Goal: Task Accomplishment & Management: Manage account settings

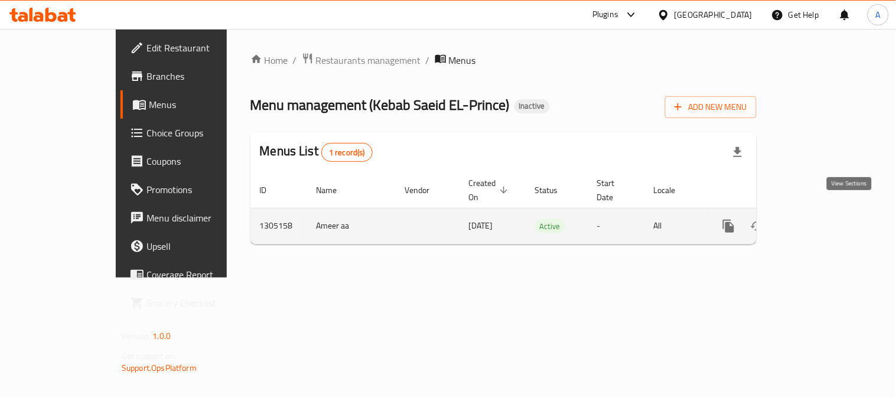
click at [821, 219] on icon "enhanced table" at bounding box center [814, 226] width 14 height 14
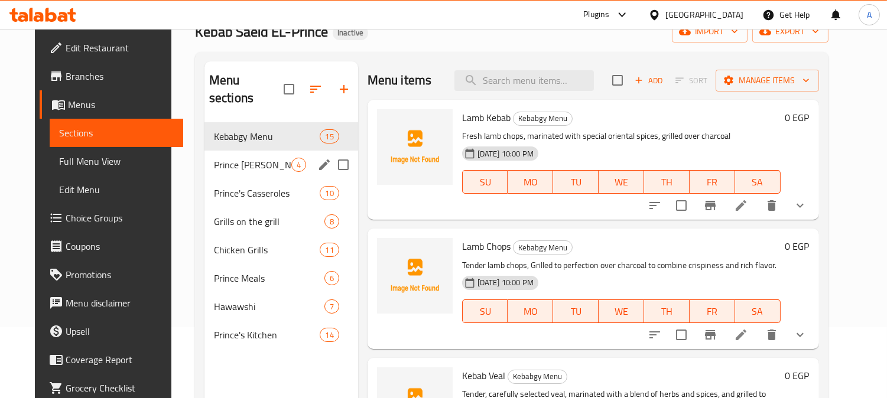
scroll to position [165, 0]
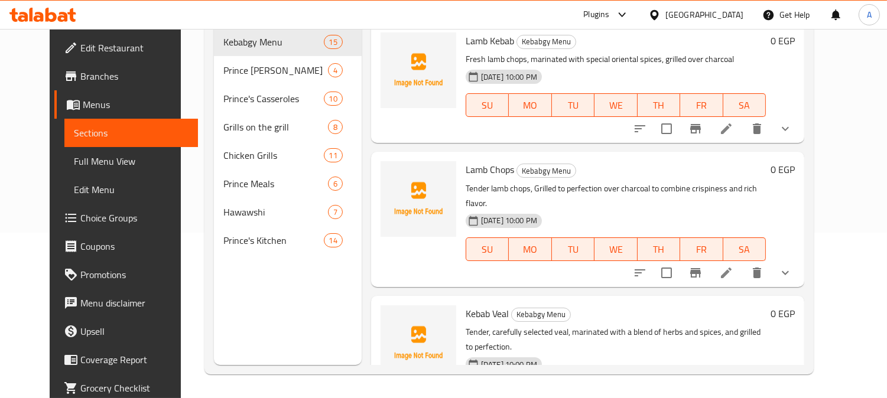
click at [278, 286] on div "Menu sections Kebabgy Menu 15 Prince [PERSON_NAME] 4 Prince's Casseroles 10 Gri…" at bounding box center [288, 166] width 148 height 398
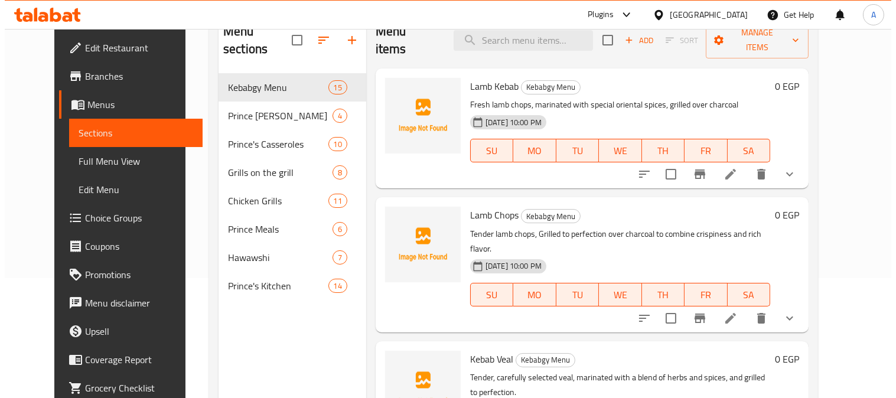
scroll to position [34, 0]
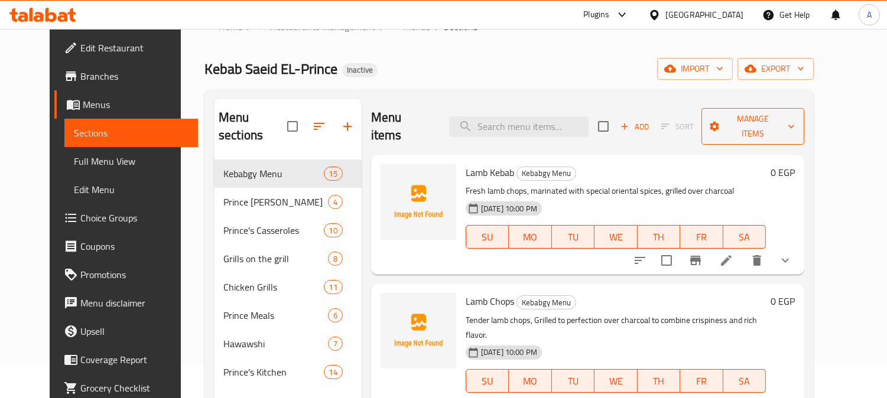
click at [795, 118] on span "Manage items" at bounding box center [753, 127] width 84 height 30
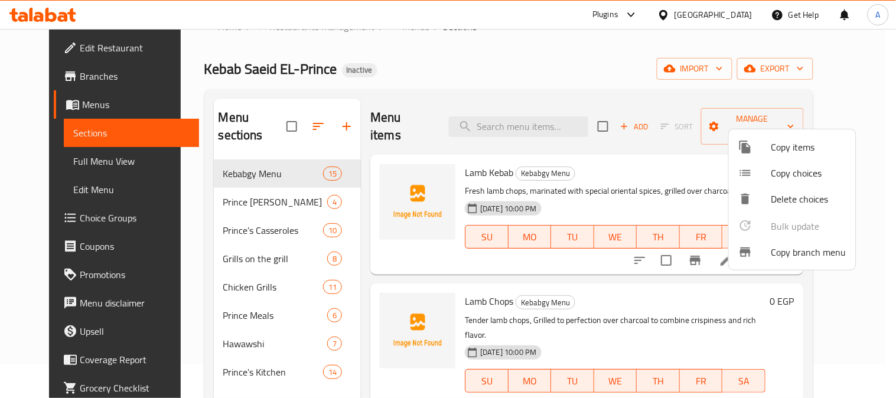
click at [737, 67] on div at bounding box center [448, 199] width 896 height 398
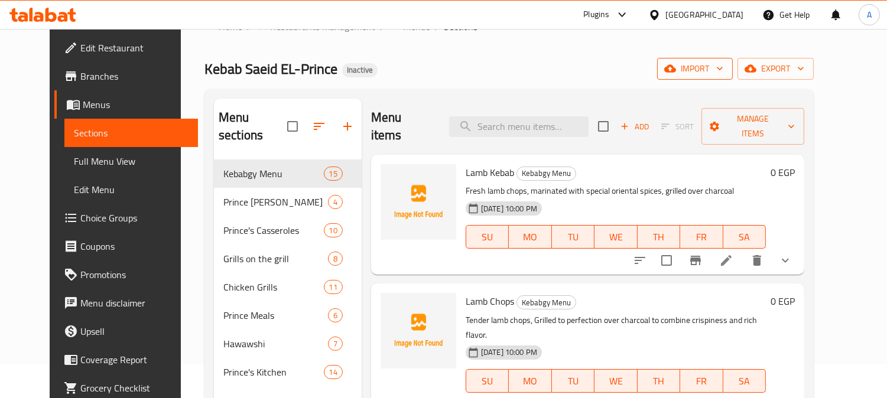
click at [676, 66] on icon "button" at bounding box center [670, 69] width 12 height 12
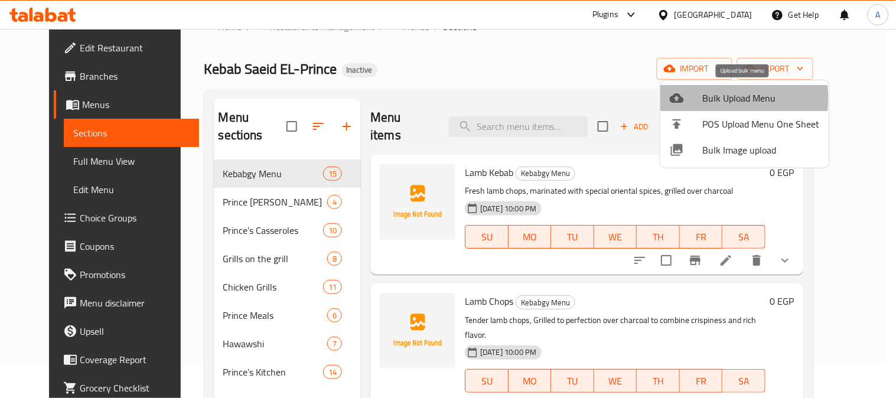
click at [706, 98] on span "Bulk Upload Menu" at bounding box center [761, 98] width 117 height 14
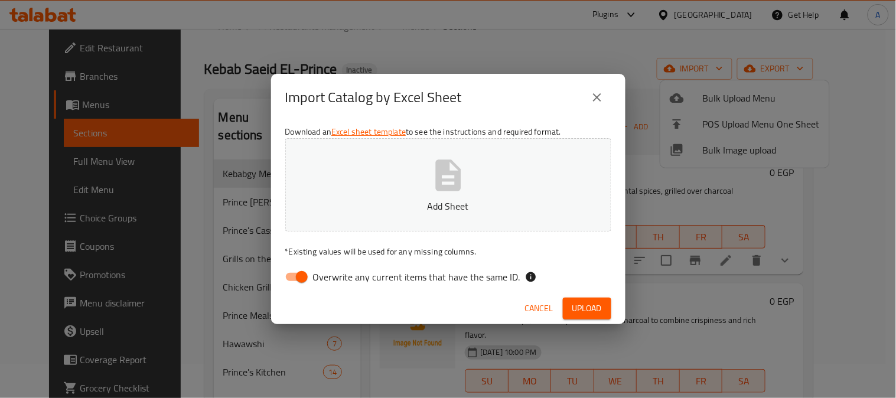
click at [325, 278] on span "Overwrite any current items that have the same ID." at bounding box center [416, 277] width 207 height 14
click at [325, 278] on input "Overwrite any current items that have the same ID." at bounding box center [301, 277] width 67 height 22
checkbox input "false"
click at [447, 186] on icon "button" at bounding box center [448, 175] width 25 height 31
click at [576, 301] on span "Upload" at bounding box center [588, 308] width 30 height 15
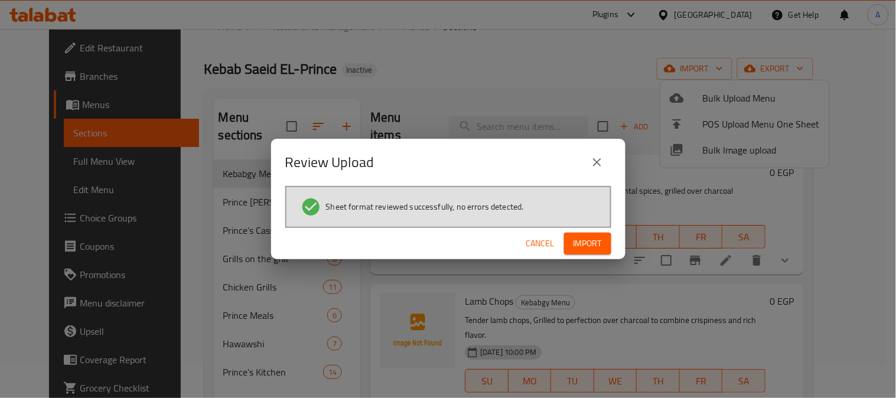
click at [571, 246] on button "Import" at bounding box center [587, 244] width 47 height 22
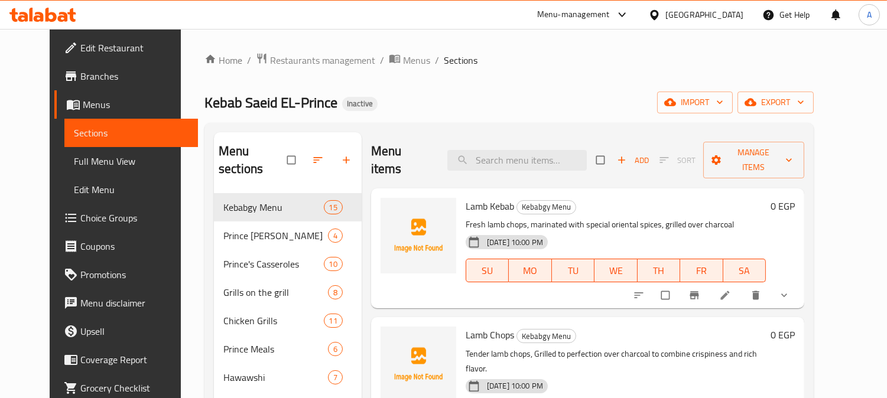
click at [535, 86] on div "Home / Restaurants management / Menus / Sections Kebab Saeid EL-Prince Inactive…" at bounding box center [508, 371] width 609 height 637
click at [506, 79] on div "Home / Restaurants management / Menus / Sections Kebab Saeid EL-Prince Inactive…" at bounding box center [508, 371] width 609 height 637
click at [542, 97] on div "Kebab Saeid EL-Prince Inactive import export" at bounding box center [508, 103] width 609 height 22
click at [74, 161] on span "Full Menu View" at bounding box center [131, 161] width 115 height 14
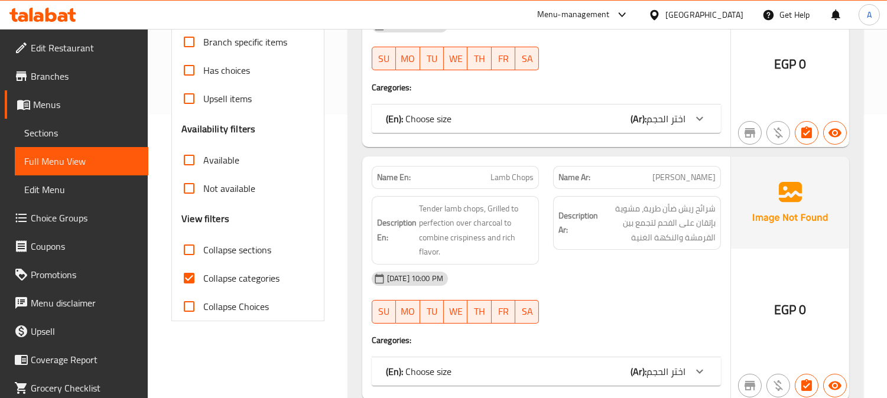
scroll to position [328, 0]
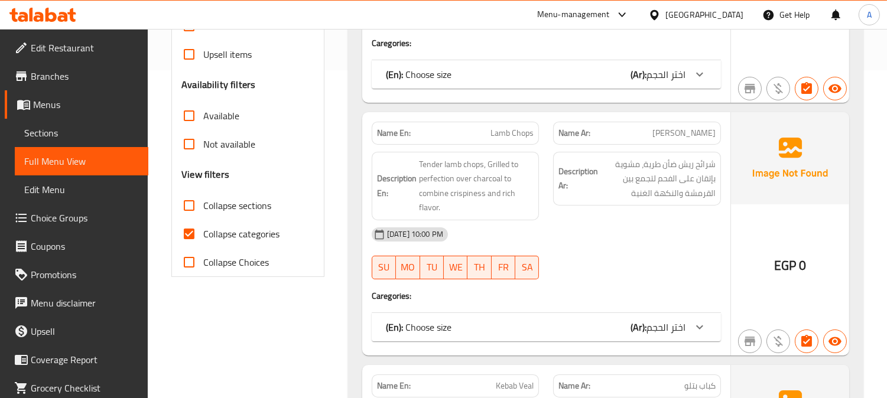
drag, startPoint x: 189, startPoint y: 210, endPoint x: 190, endPoint y: 232, distance: 21.9
click at [190, 210] on input "Collapse sections" at bounding box center [189, 205] width 28 height 28
checkbox input "true"
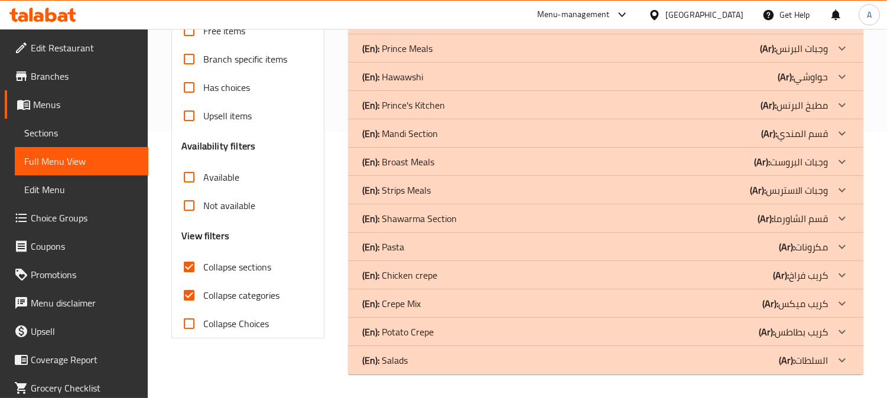
scroll to position [267, 0]
click at [187, 294] on input "Collapse categories" at bounding box center [189, 295] width 28 height 28
checkbox input "false"
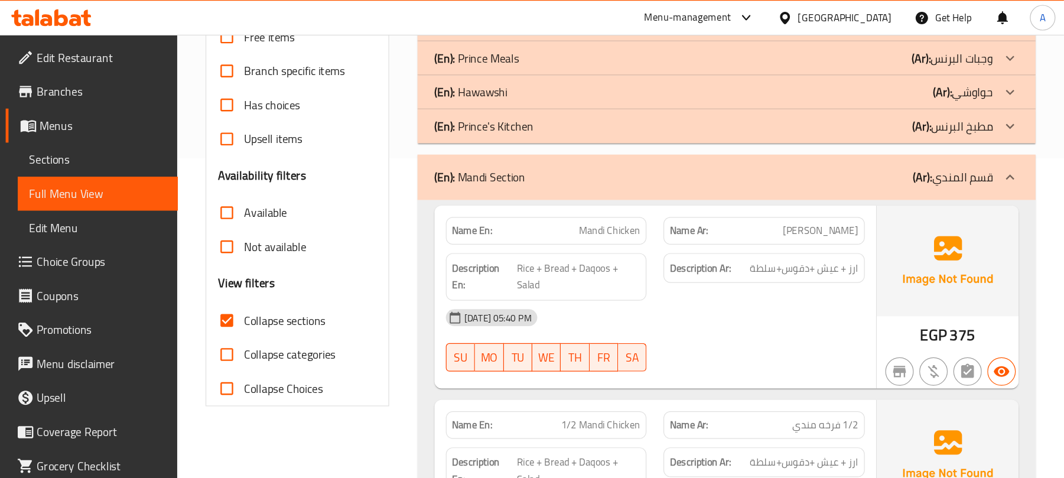
scroll to position [0, 0]
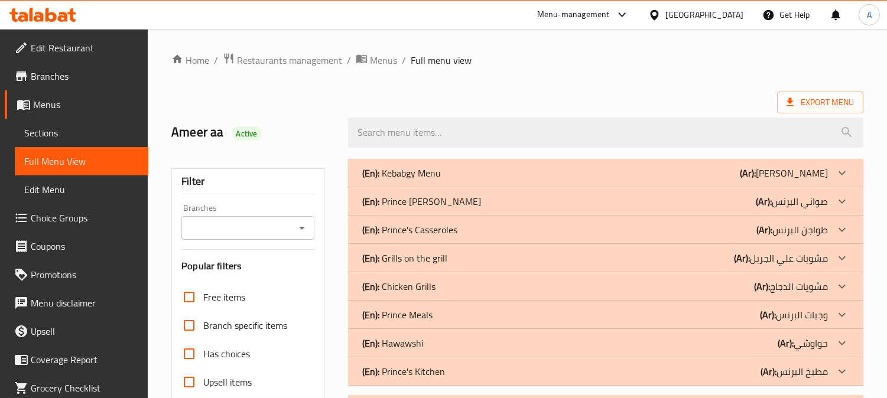
click at [557, 67] on ol "Home / Restaurants management / Menus / Full menu view" at bounding box center [517, 60] width 692 height 15
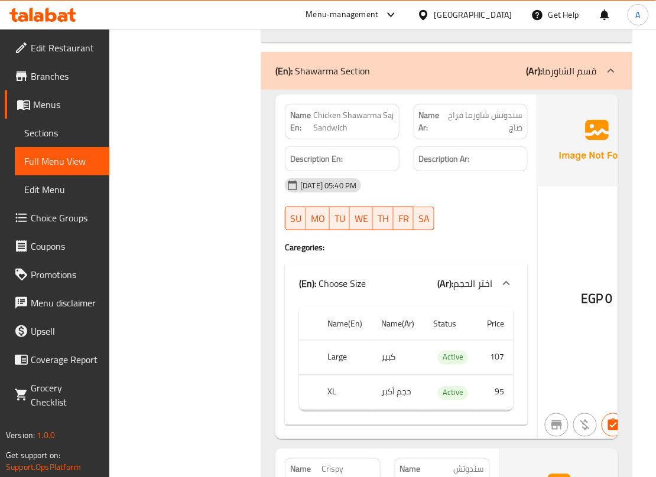
scroll to position [8037, 0]
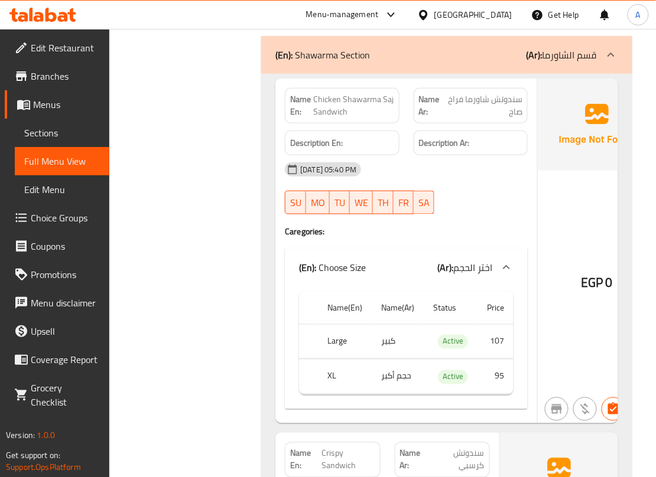
copy span "Chicken Shawarma Saj Sandwich"
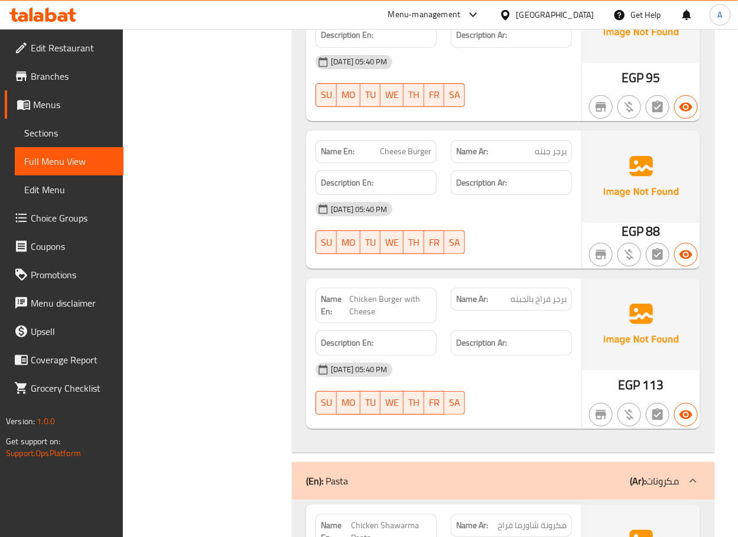
scroll to position [10282, 0]
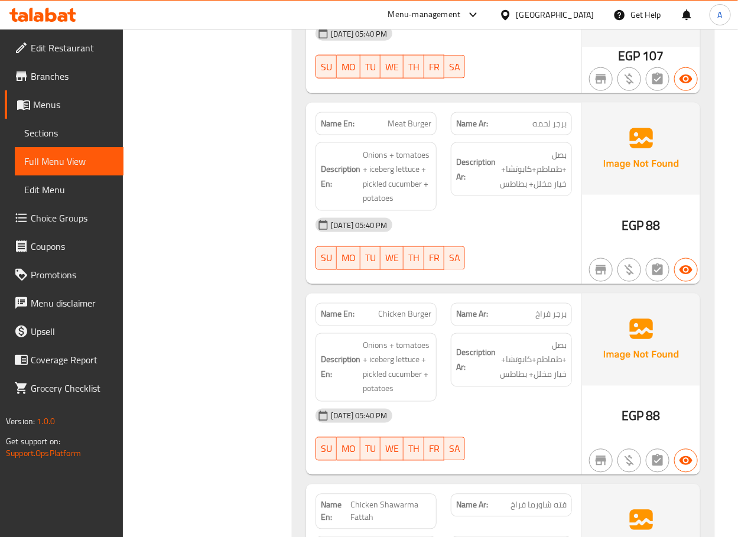
scroll to position [7978, 0]
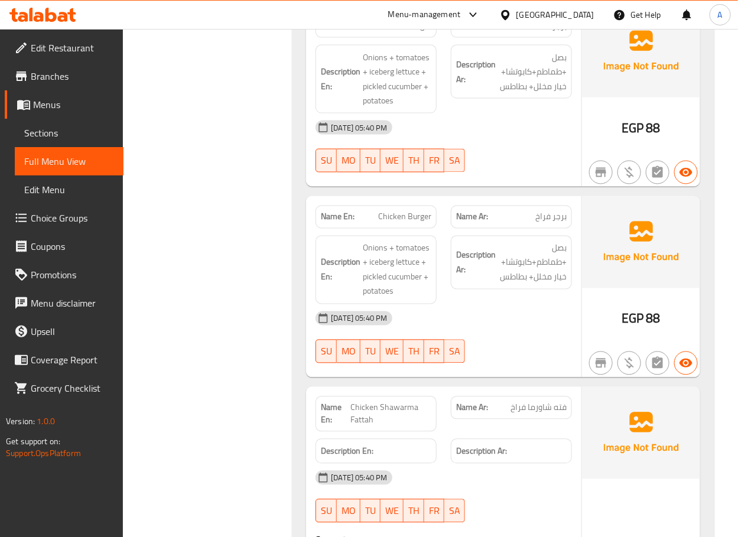
copy span "Chicken Burger"
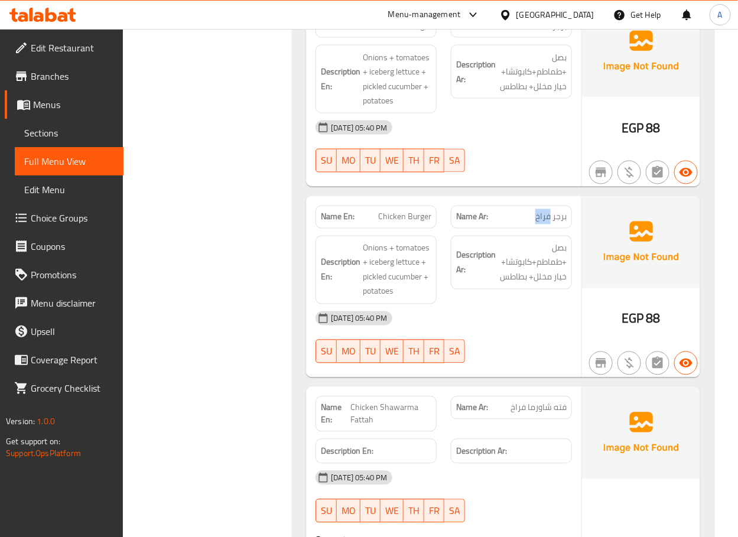
copy span "برجر فراخ"
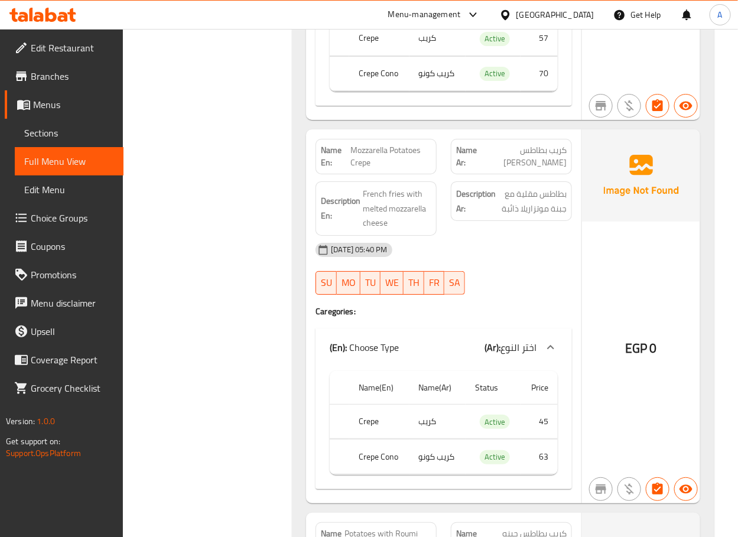
scroll to position [17639, 0]
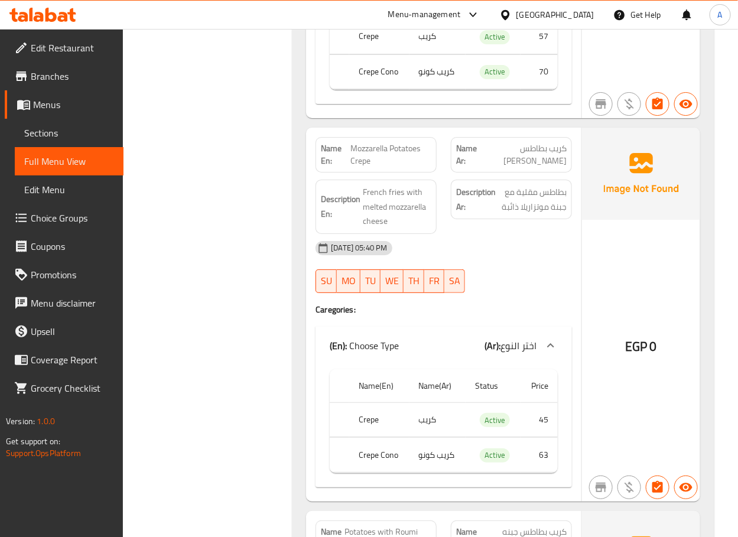
copy span "Mozzarella Potatoes Crepe"
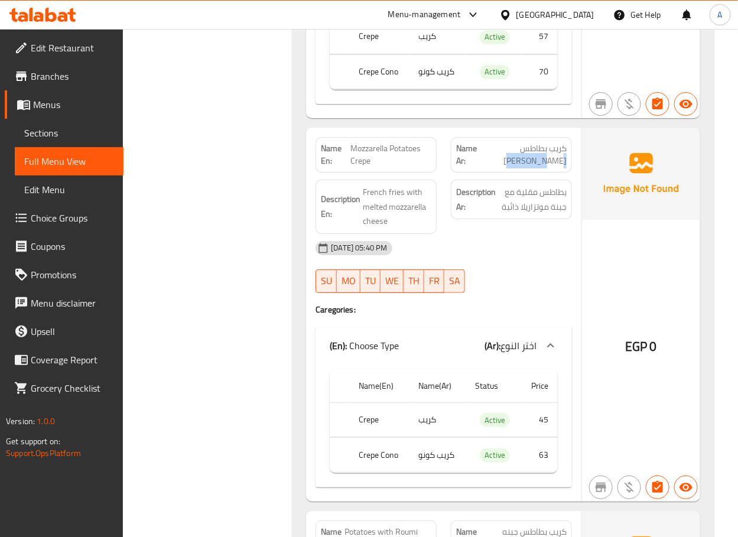
copy span "كريب بطاطس موتزاريلا"
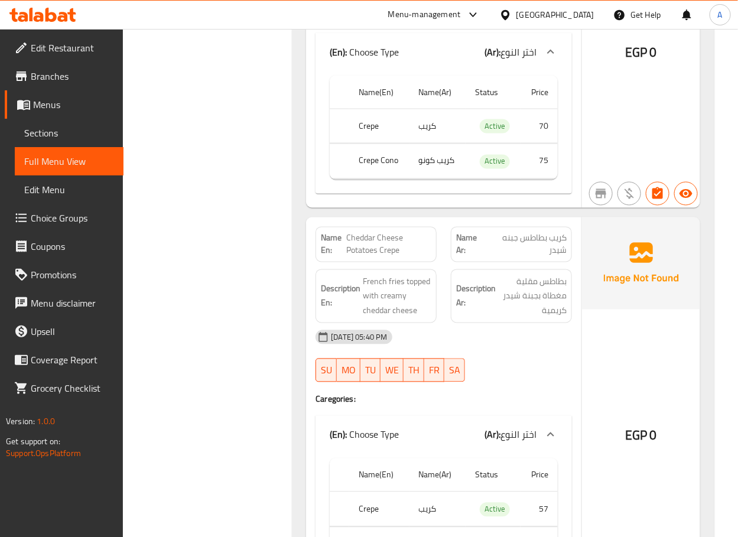
scroll to position [18348, 0]
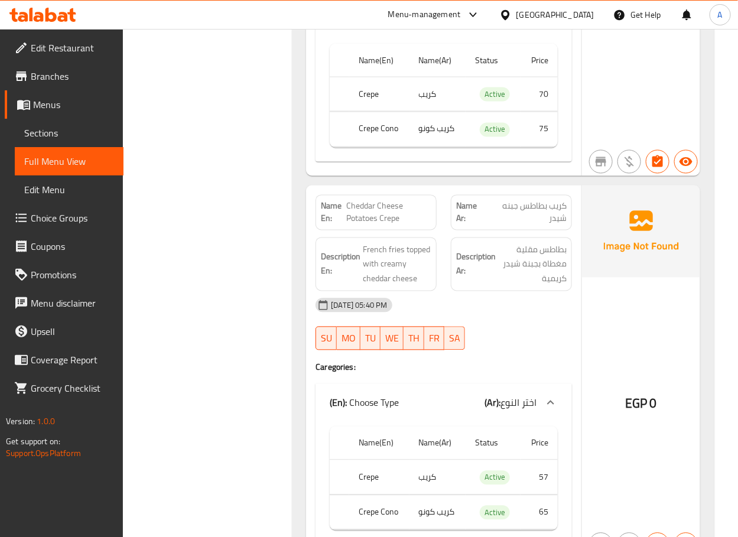
copy span "كريب بطاطس جبنه شيدر"
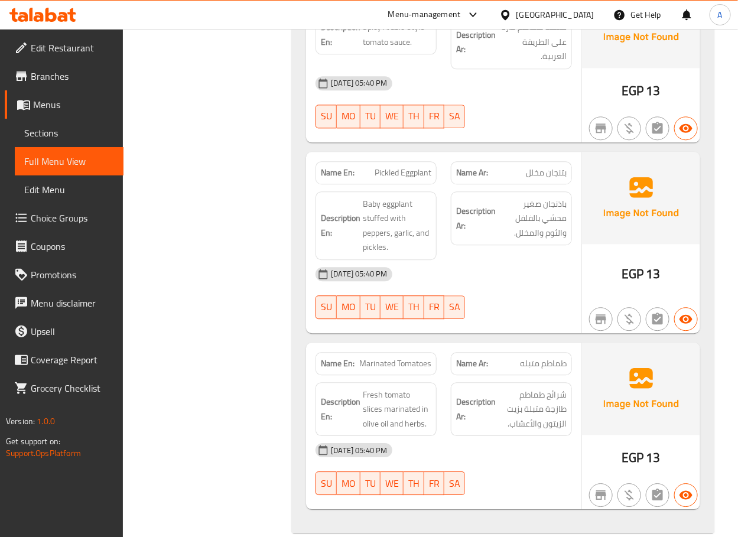
scroll to position [20102, 0]
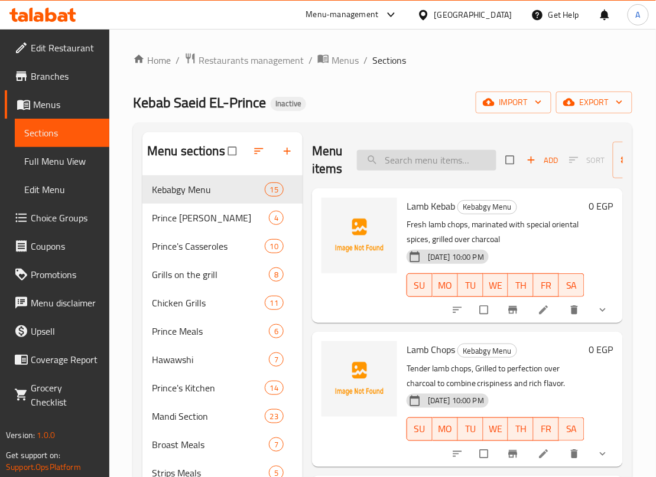
click at [427, 161] on input "search" at bounding box center [426, 160] width 139 height 21
paste input "Chicken Shawarma Saj Sandwich"
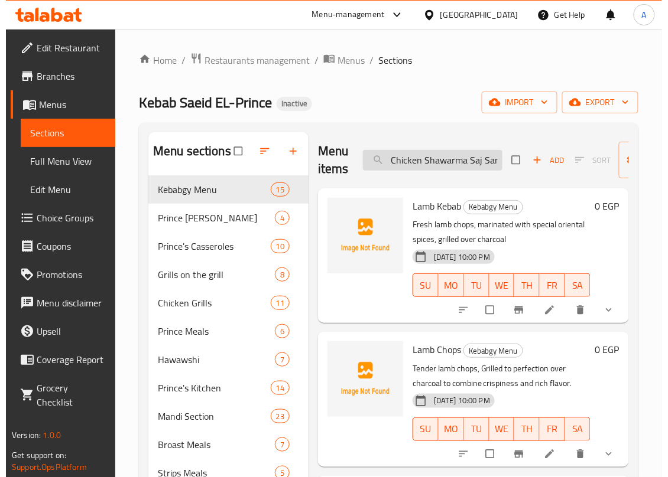
scroll to position [0, 24]
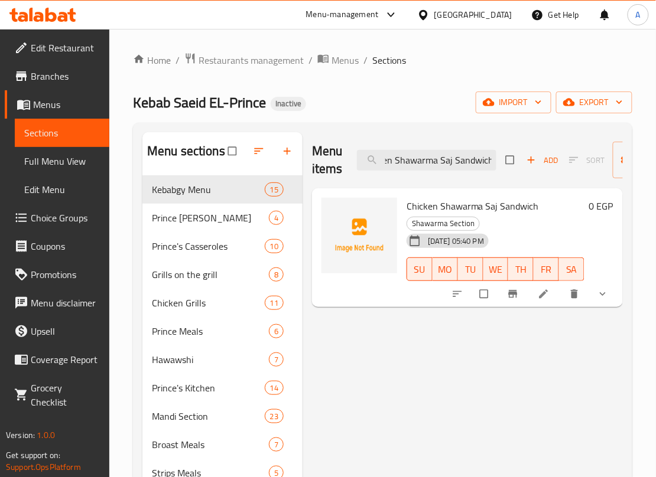
type input "Chicken Shawarma Saj Sandwich"
click at [548, 298] on icon at bounding box center [544, 294] width 12 height 12
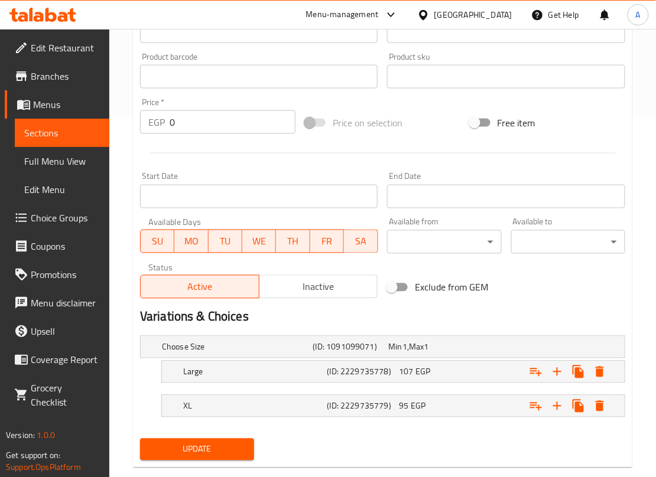
scroll to position [386, 0]
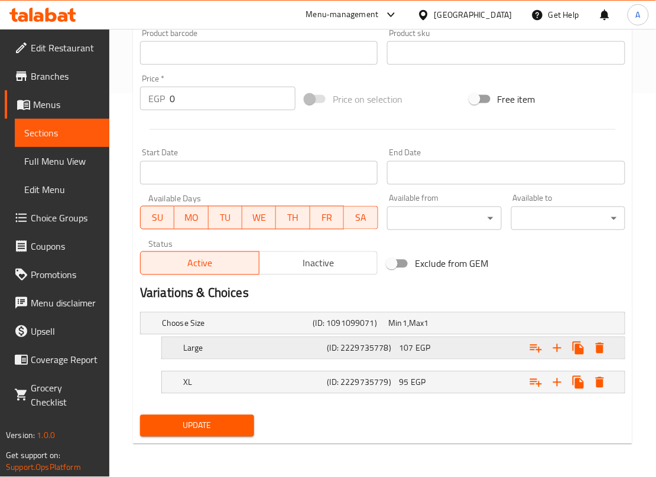
click at [488, 326] on div "Expand" at bounding box center [537, 323] width 151 height 5
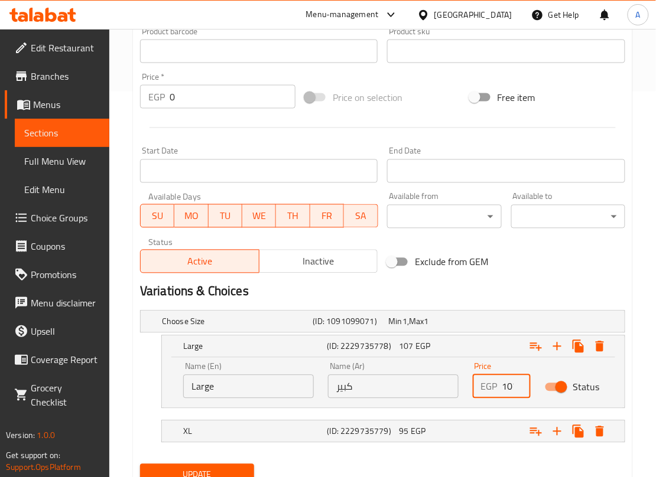
click at [509, 385] on input "107" at bounding box center [516, 387] width 28 height 24
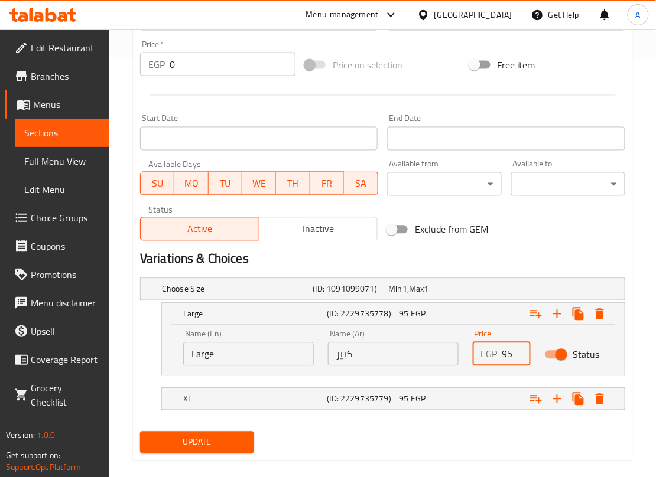
scroll to position [436, 0]
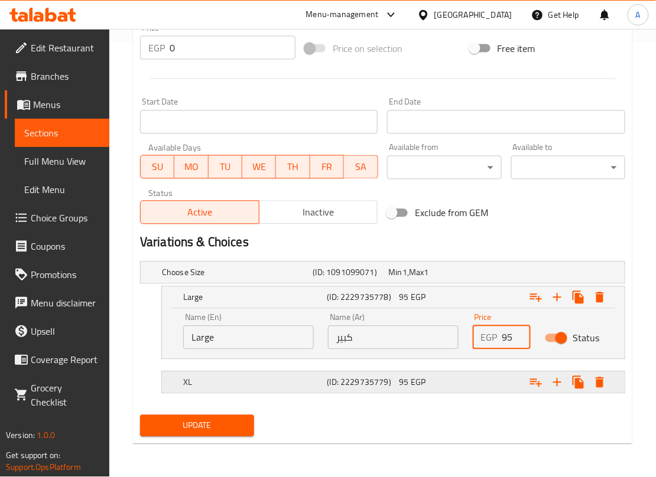
type input "95"
click at [457, 279] on div "95 EGP" at bounding box center [423, 273] width 71 height 12
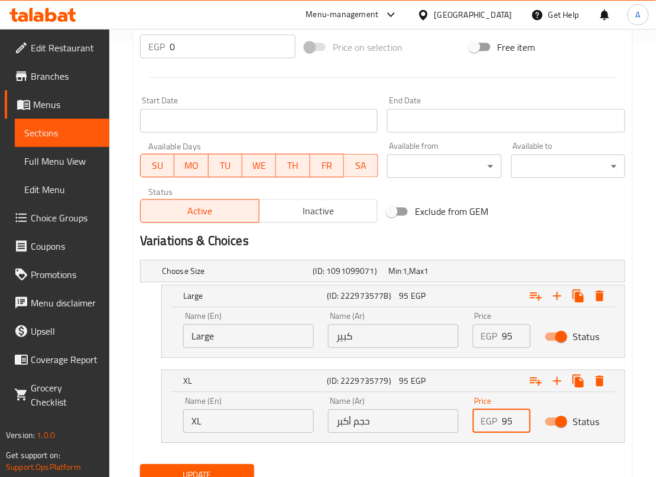
drag, startPoint x: 509, startPoint y: 421, endPoint x: 478, endPoint y: 426, distance: 31.8
click at [478, 398] on div "EGP 95 Price" at bounding box center [502, 422] width 58 height 24
paste input "107"
type input "1075"
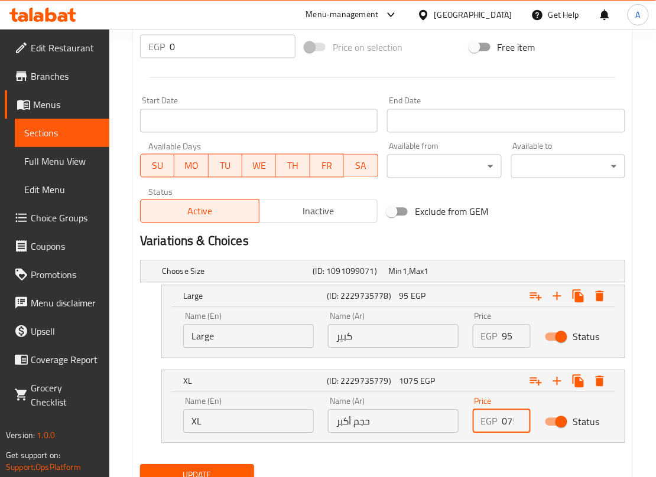
click at [506, 398] on input "1075" at bounding box center [516, 422] width 28 height 24
paste input "107"
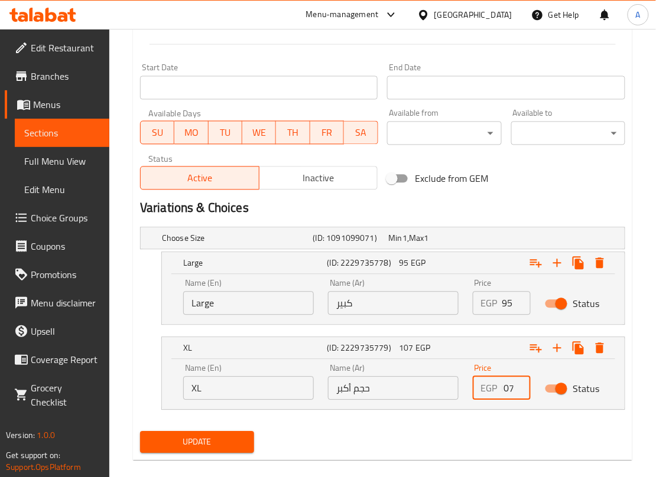
scroll to position [488, 0]
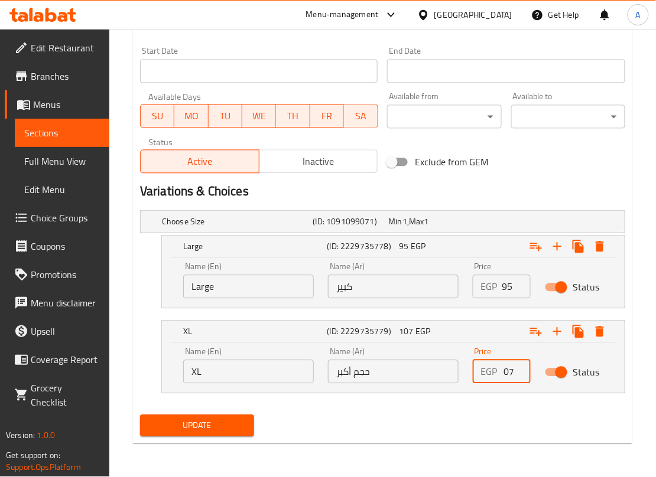
type input "107"
click at [195, 398] on span "Update" at bounding box center [197, 426] width 95 height 15
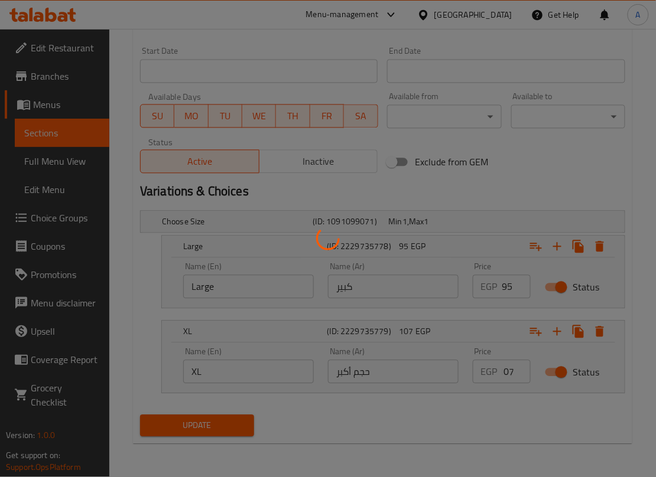
scroll to position [0, 0]
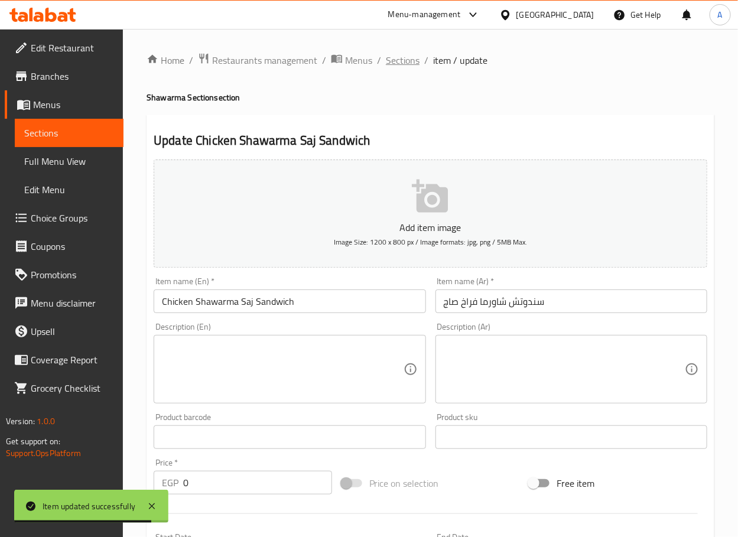
click at [403, 66] on span "Sections" at bounding box center [403, 60] width 34 height 14
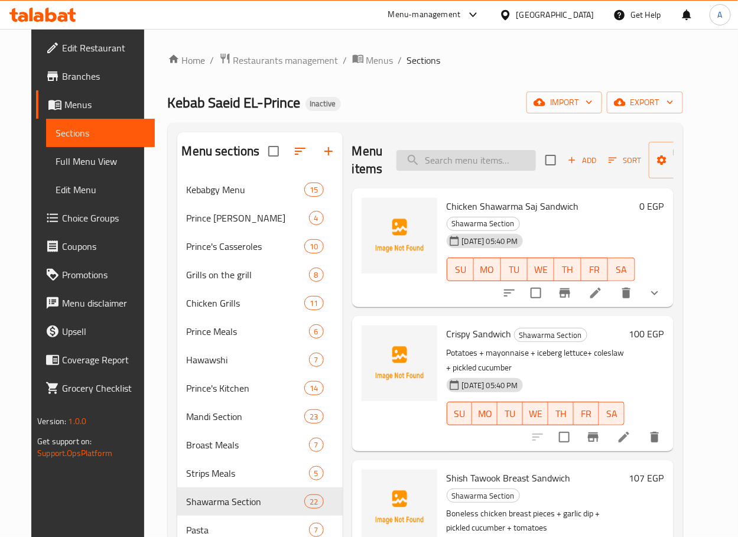
click at [434, 163] on input "search" at bounding box center [466, 160] width 139 height 21
paste input "Chicken Burger"
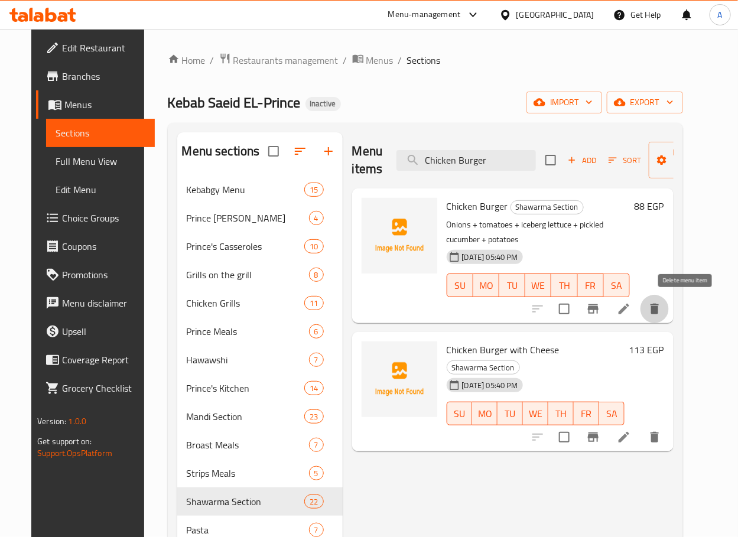
click at [659, 306] on icon "delete" at bounding box center [655, 309] width 8 height 11
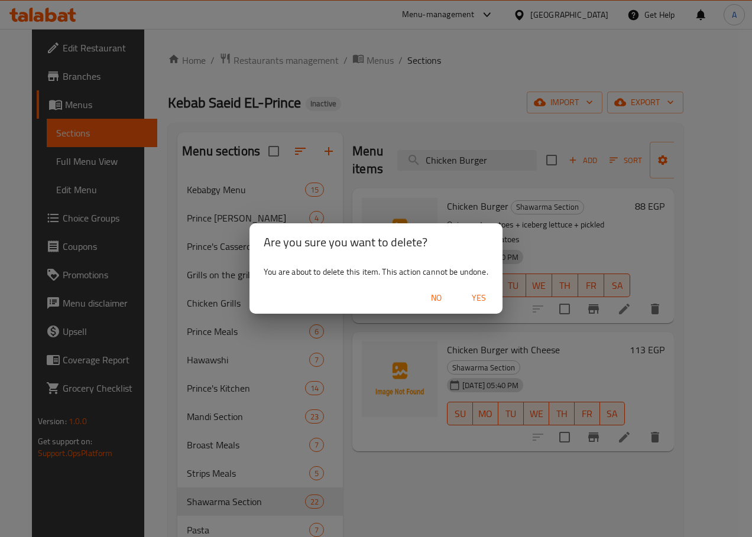
click at [477, 303] on span "Yes" at bounding box center [478, 298] width 28 height 15
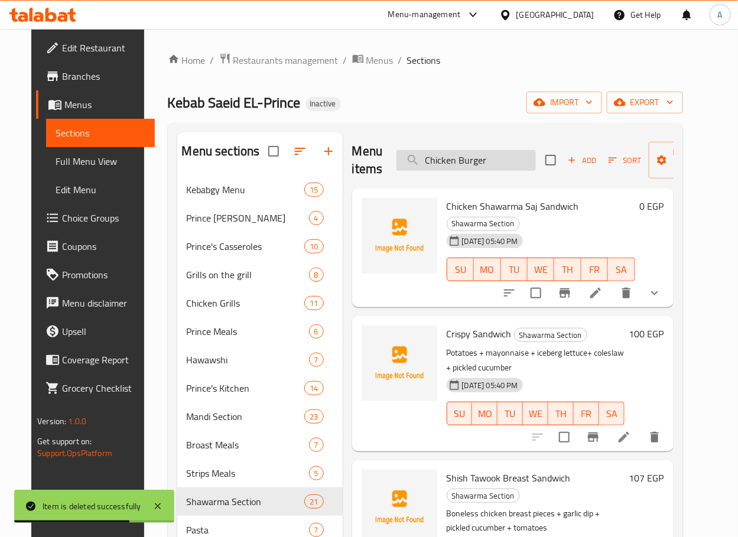
click at [453, 160] on input "Chicken Burger" at bounding box center [466, 160] width 139 height 21
paste input "Mozzarella Potatoes Crepe"
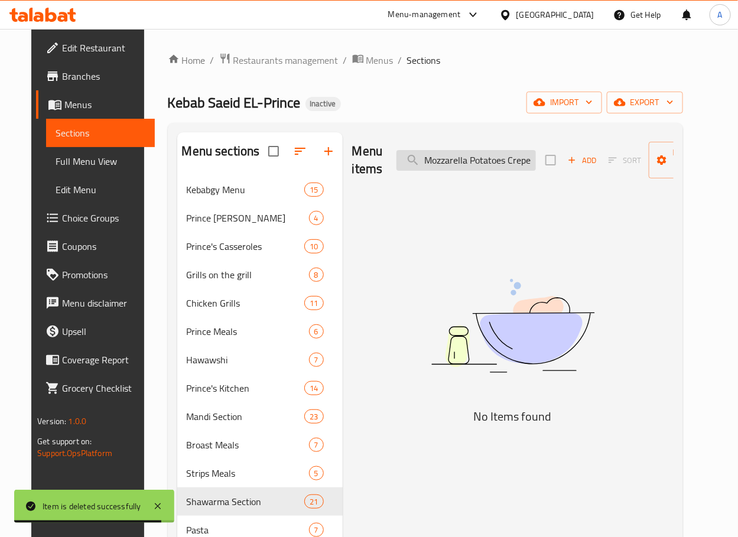
click at [477, 161] on input "ChickenMozzarella Potatoes Crepe Burger" at bounding box center [466, 160] width 139 height 21
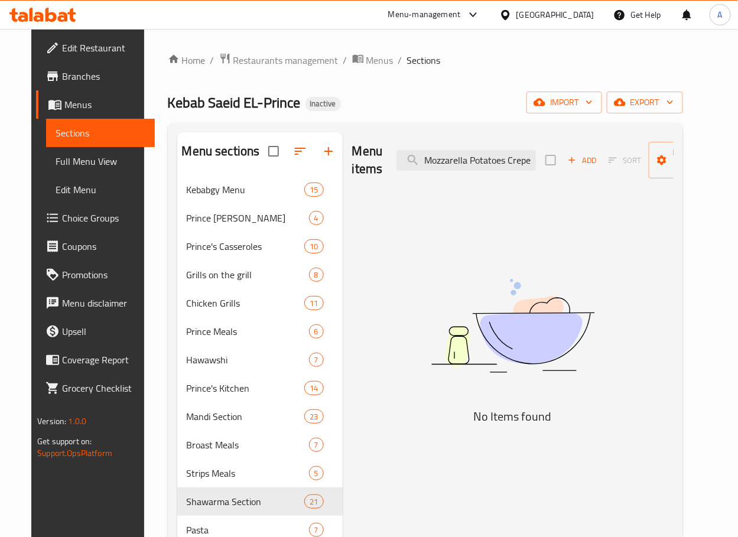
scroll to position [0, 0]
click at [447, 152] on input "ChickenMozzarella Potatoes Crepe Burger" at bounding box center [466, 160] width 139 height 21
paste input "كريب بطاطس موتزاريلا"
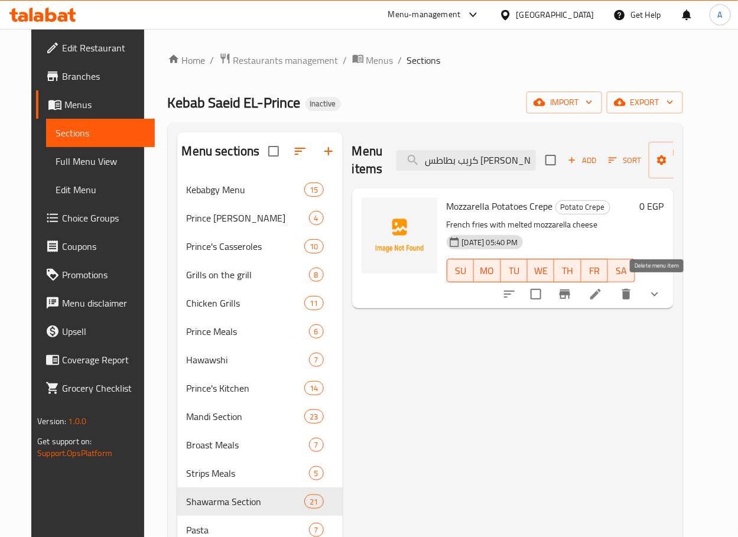
click at [633, 295] on icon "delete" at bounding box center [626, 294] width 14 height 14
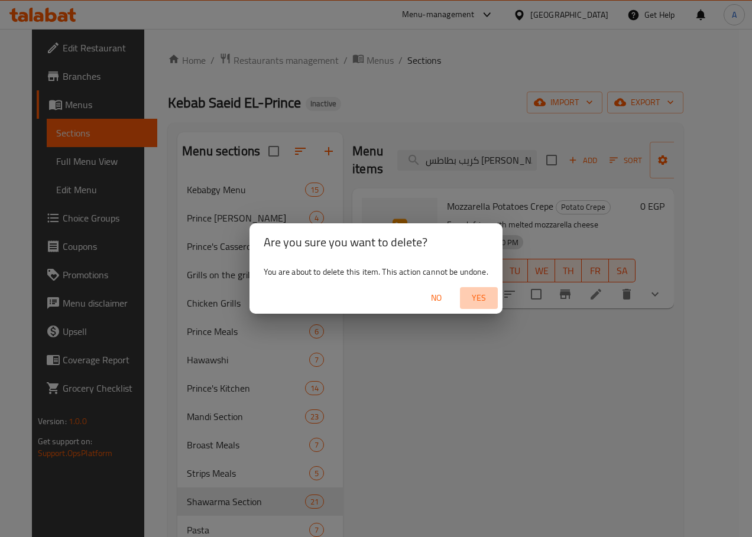
click at [475, 293] on span "Yes" at bounding box center [478, 298] width 28 height 15
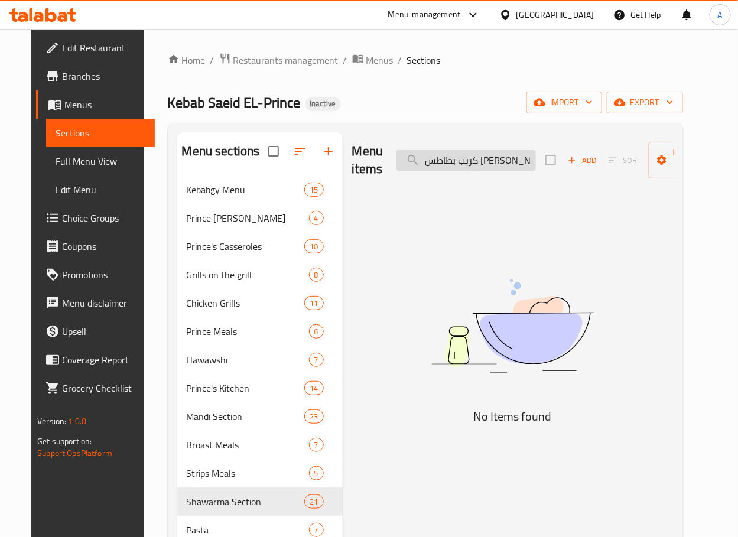
click at [454, 160] on input "كريب بطاطس موتزاريلا" at bounding box center [466, 160] width 139 height 21
paste input "جبنه شيدر"
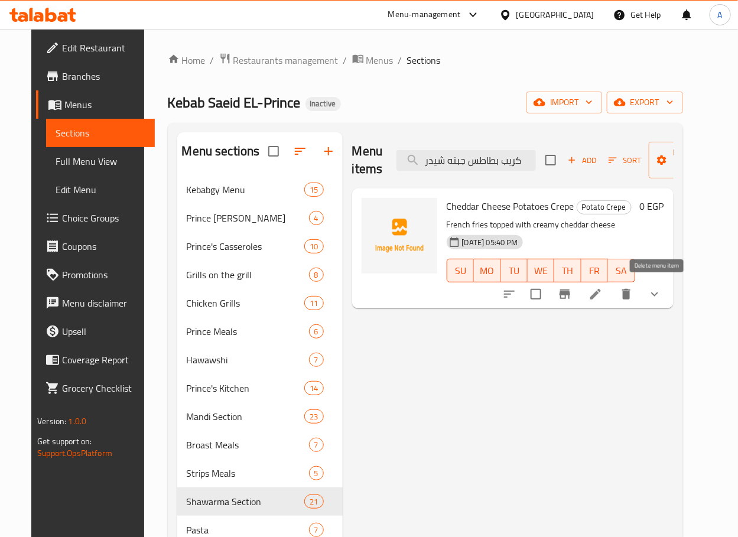
type input "كريب بطاطس جبنه شيدر"
click at [633, 300] on icon "delete" at bounding box center [626, 294] width 14 height 14
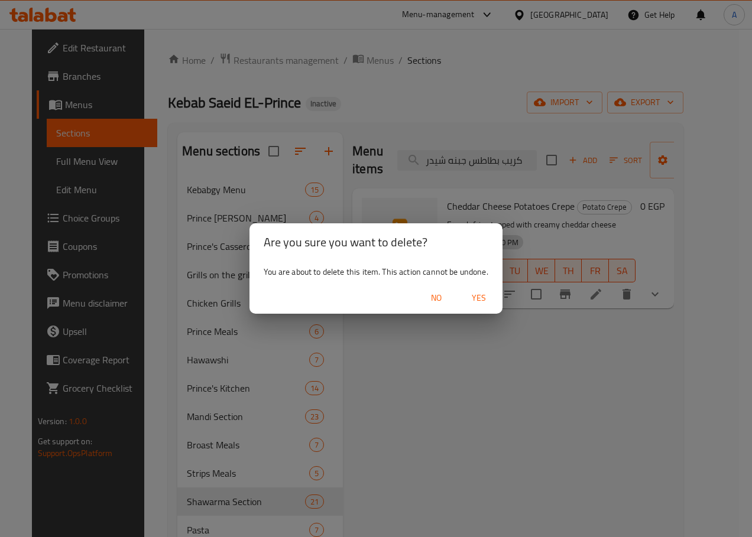
drag, startPoint x: 472, startPoint y: 301, endPoint x: 543, endPoint y: 247, distance: 89.4
click at [475, 301] on span "Yes" at bounding box center [478, 298] width 28 height 15
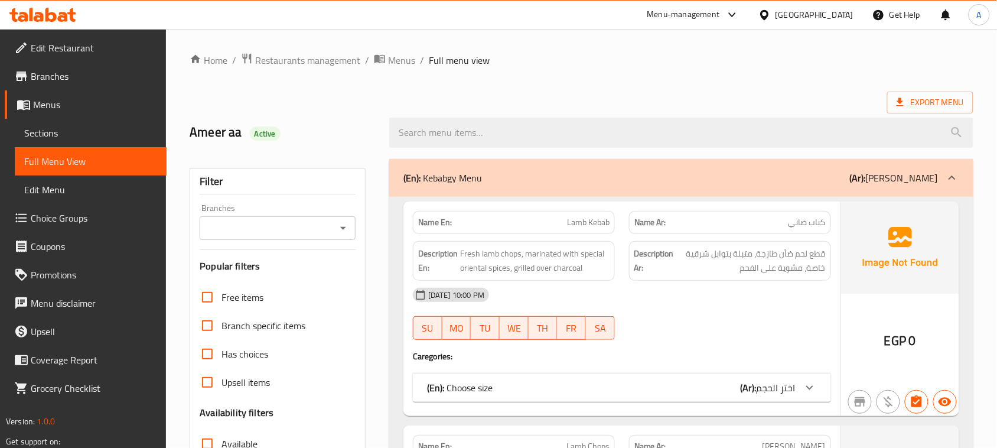
click at [638, 105] on div "Export Menu" at bounding box center [582, 103] width 784 height 22
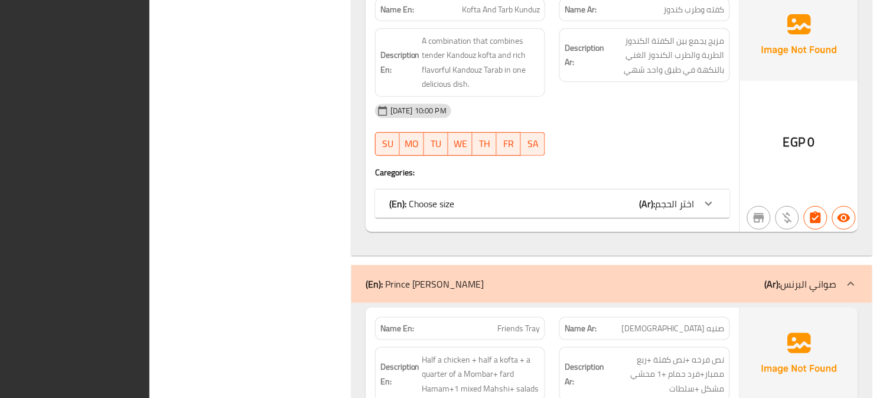
scroll to position [3904, 0]
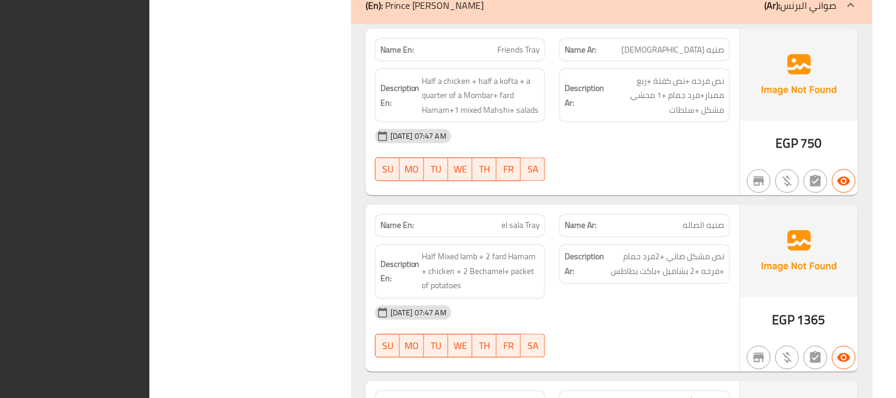
drag, startPoint x: 311, startPoint y: 121, endPoint x: 314, endPoint y: 129, distance: 8.8
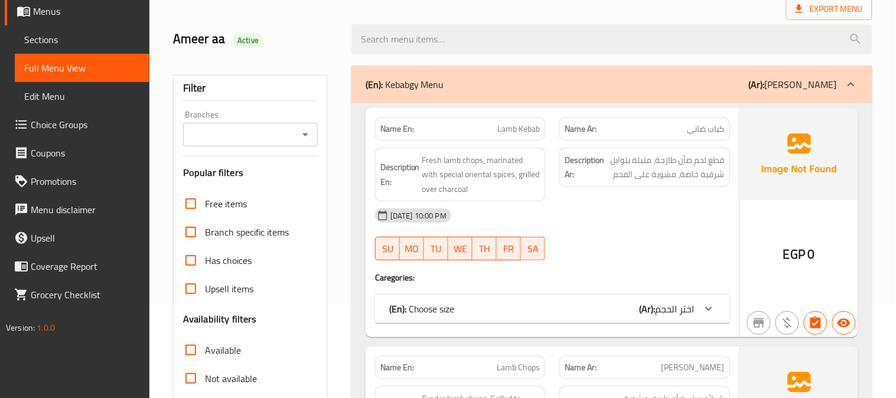
scroll to position [0, 0]
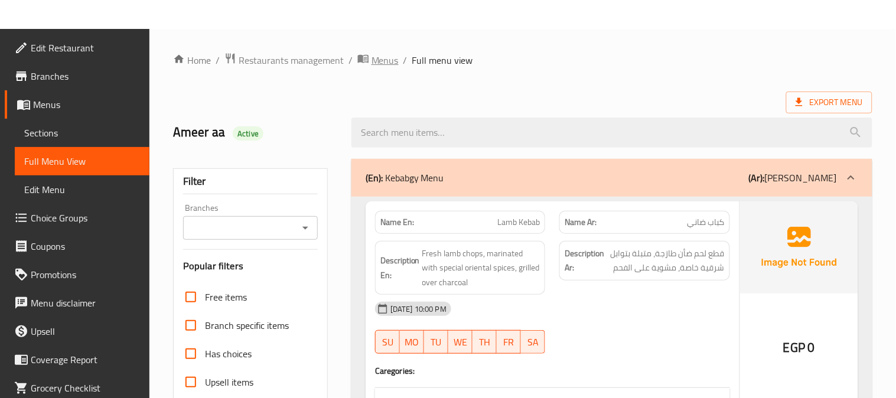
click at [387, 60] on span "Menus" at bounding box center [385, 60] width 27 height 14
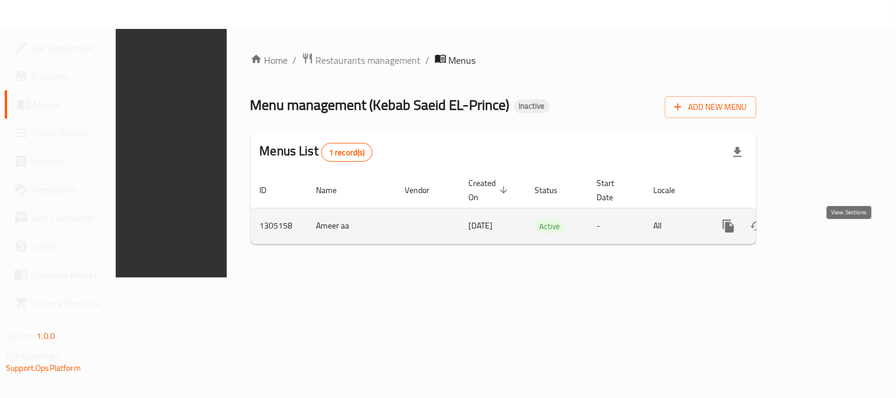
click at [737, 221] on icon "enhanced table" at bounding box center [814, 226] width 11 height 11
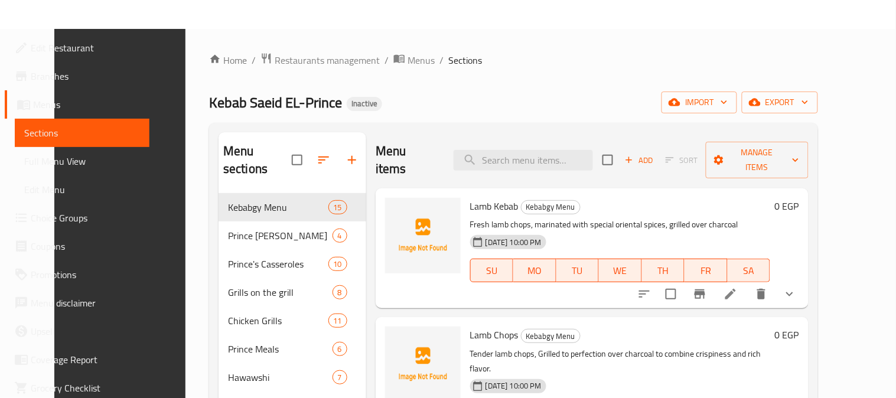
click at [43, 163] on span "Full Menu View" at bounding box center [82, 161] width 116 height 14
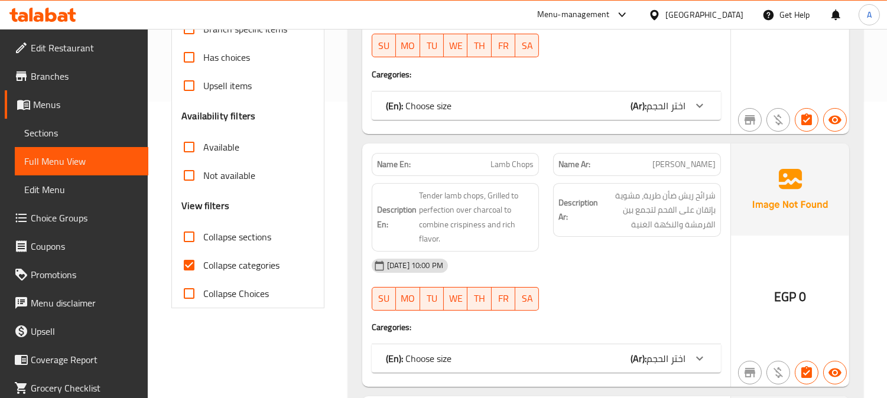
scroll to position [34, 0]
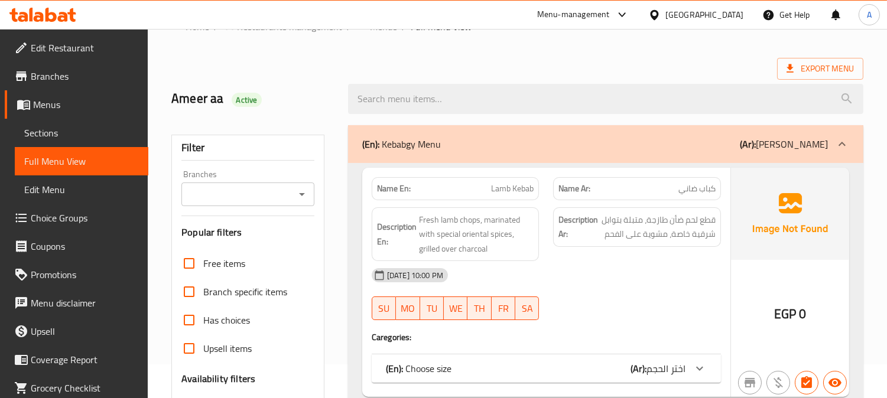
click at [298, 196] on icon "Open" at bounding box center [302, 194] width 14 height 14
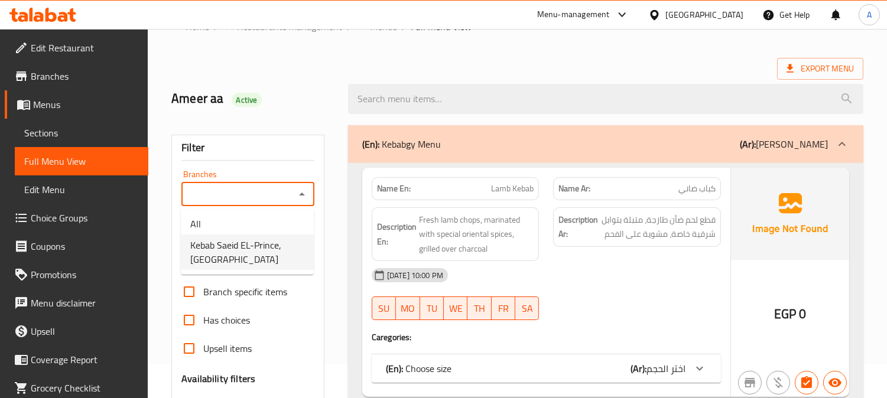
click at [252, 241] on span "Kebab Saeid EL-Prince, El Khalifa" at bounding box center [247, 252] width 114 height 28
type input "Kebab Saeid EL-Prince, El Khalifa"
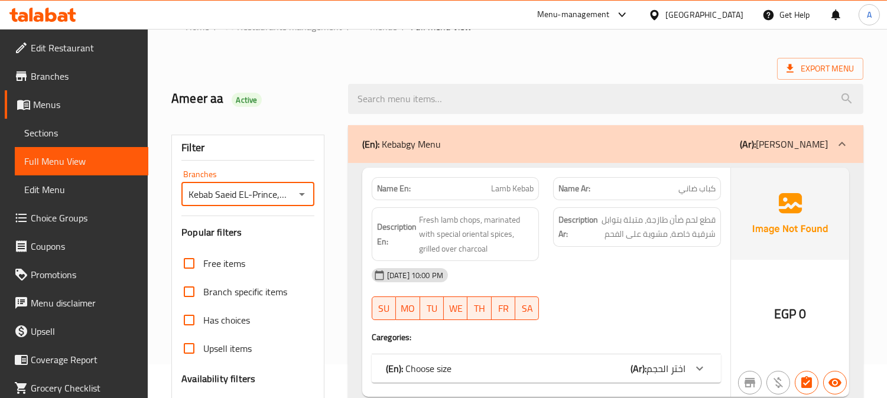
scroll to position [362, 0]
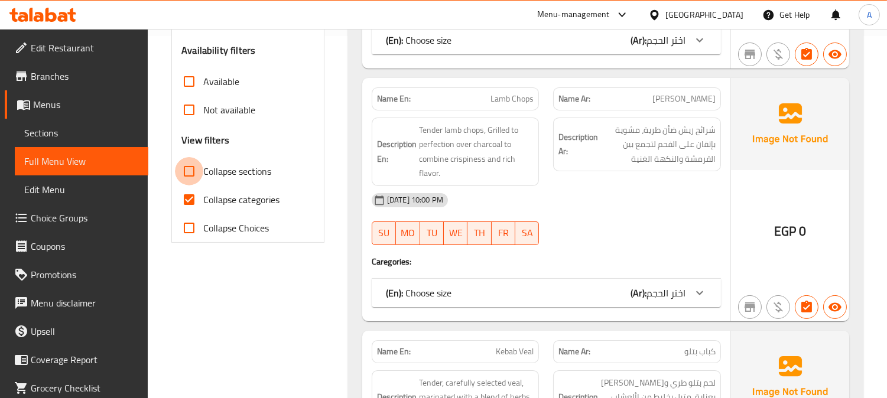
click at [189, 172] on input "Collapse sections" at bounding box center [189, 171] width 28 height 28
checkbox input "true"
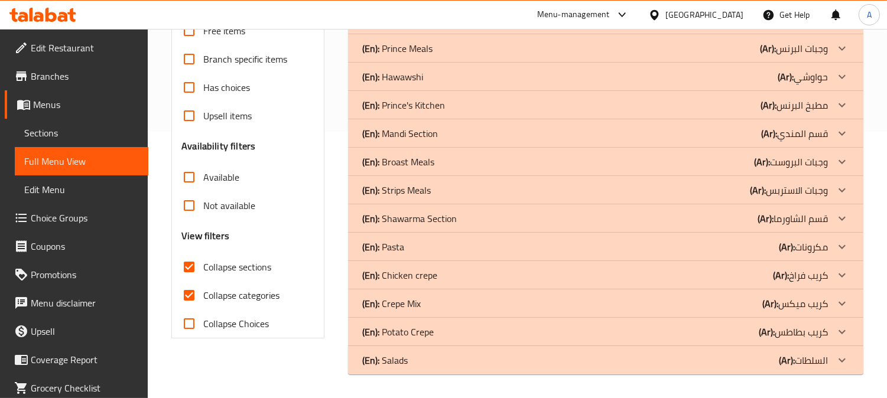
scroll to position [267, 0]
click at [192, 297] on input "Collapse categories" at bounding box center [189, 295] width 28 height 28
checkbox input "false"
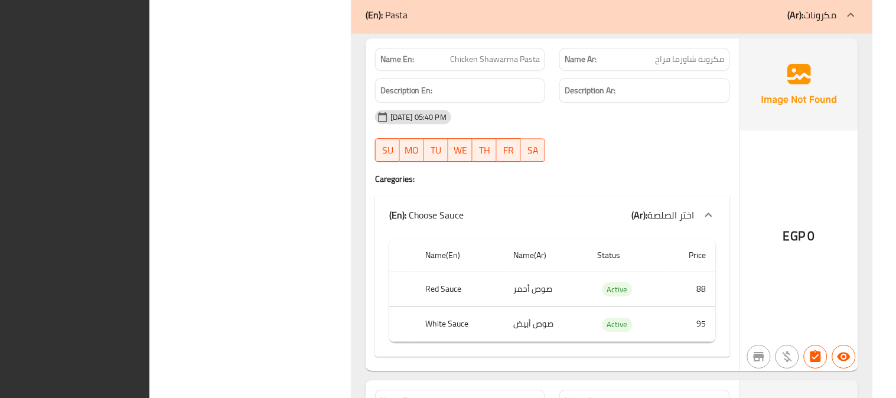
scroll to position [0, 0]
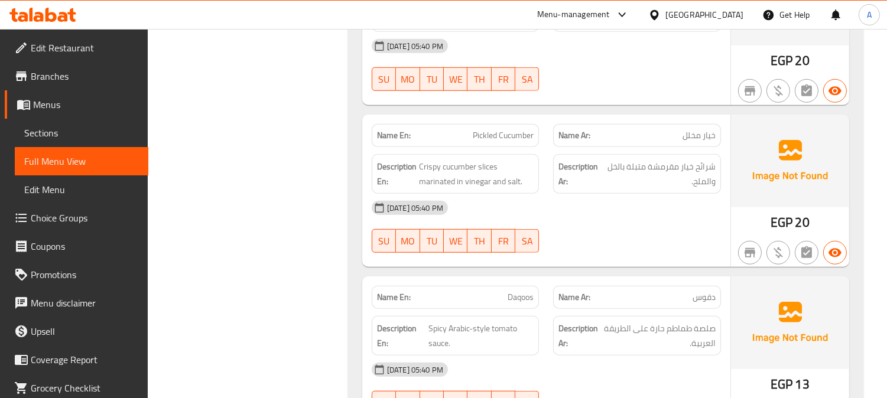
click at [730, 16] on div "[GEOGRAPHIC_DATA]" at bounding box center [704, 14] width 78 height 13
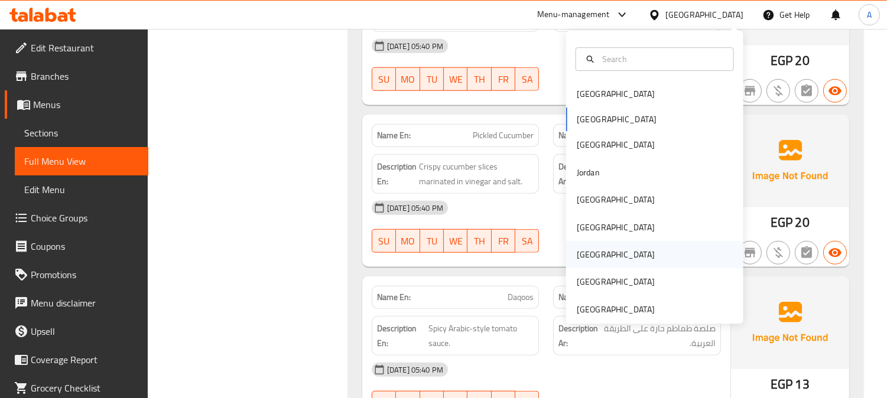
click at [577, 254] on div "Qatar" at bounding box center [616, 254] width 78 height 13
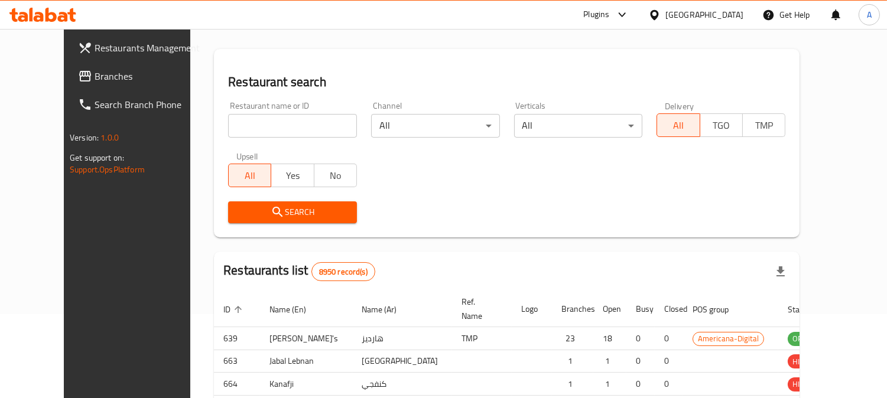
scroll to position [499, 0]
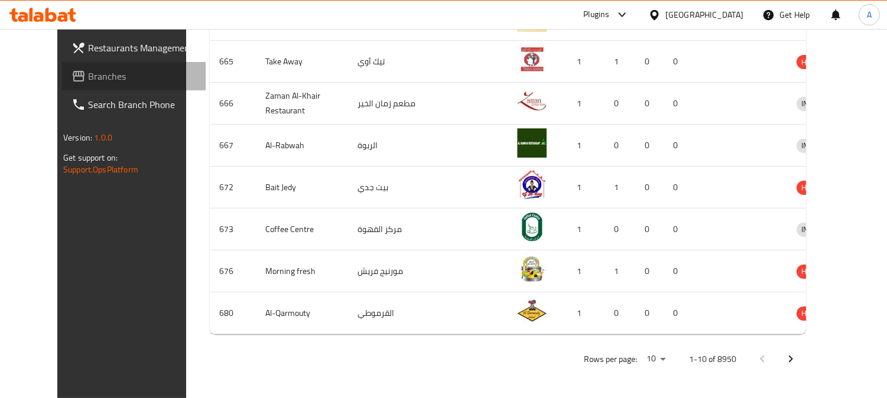
click at [107, 77] on span "Branches" at bounding box center [142, 76] width 108 height 14
